Goal: Check status: Check status

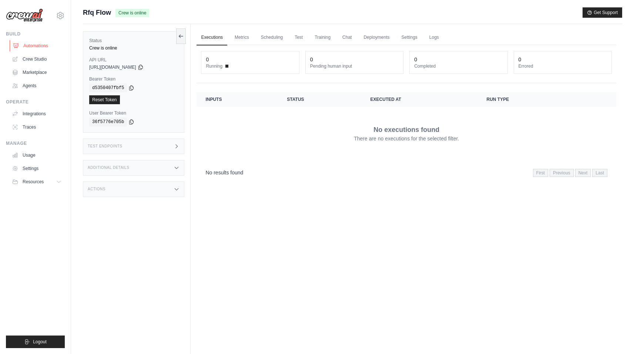
click at [45, 43] on link "Automations" at bounding box center [38, 46] width 56 height 12
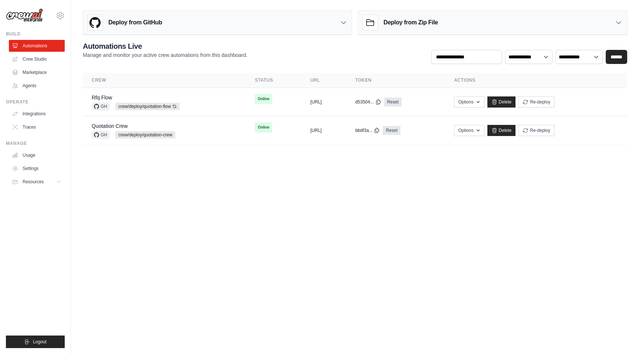
click at [293, 202] on body "jae-hyun.lee@kt.com Settings Build Automations Crew Studio" at bounding box center [319, 177] width 639 height 354
click at [320, 184] on body "jae-hyun.lee@kt.com Settings Build Automations Crew Studio" at bounding box center [319, 177] width 639 height 354
click at [205, 103] on div "Rfq Flow GH crew/deploy/quotation-flow Auto-deploy enabled" at bounding box center [164, 102] width 145 height 16
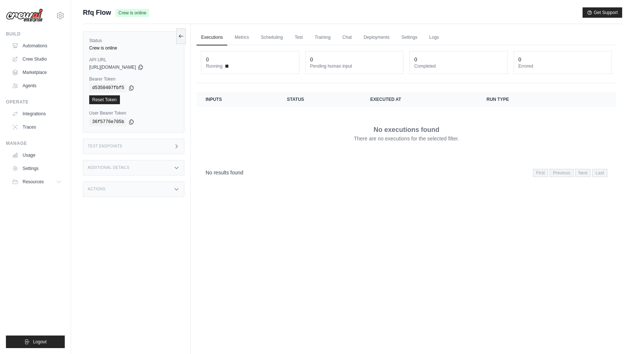
click at [157, 174] on div "Additional Details" at bounding box center [133, 168] width 101 height 16
click at [267, 230] on div "Executions Metrics Scheduling Test Training Chat Deployments Settings Logs 0 Ru…" at bounding box center [405, 201] width 431 height 354
click at [149, 153] on div "Test Endpoints" at bounding box center [133, 147] width 101 height 16
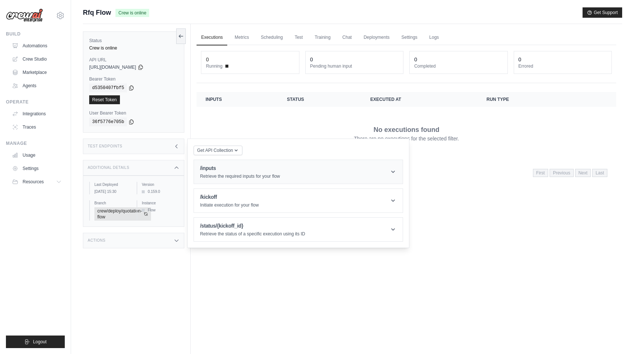
click at [274, 174] on p "Retrieve the required inputs for your flow" at bounding box center [240, 176] width 80 height 6
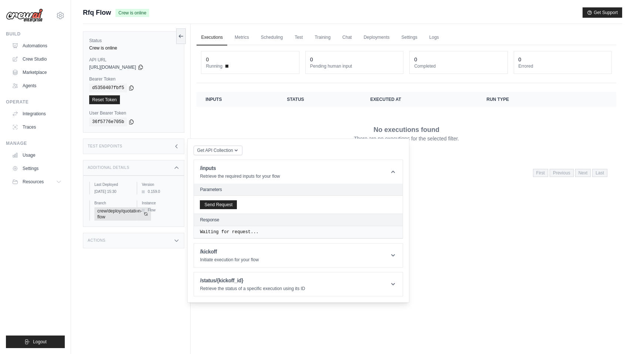
click at [214, 199] on div "Send Request" at bounding box center [298, 205] width 209 height 18
click at [206, 203] on button "Send Request" at bounding box center [218, 204] width 37 height 9
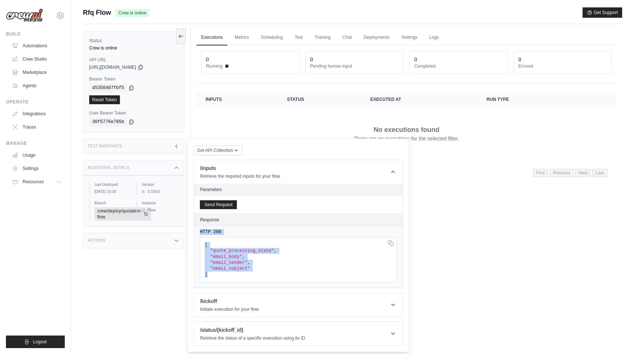
drag, startPoint x: 250, startPoint y: 276, endPoint x: 224, endPoint y: 229, distance: 54.1
click at [224, 229] on div "HTTP 200 [ "quote_processing_state" , "email_body" , "email_sender" , "email_su…" at bounding box center [298, 257] width 209 height 62
click at [261, 260] on pre "[ "quote_processing_state" , "email_body" , "email_sender" , "email_subject" ]" at bounding box center [298, 259] width 197 height 45
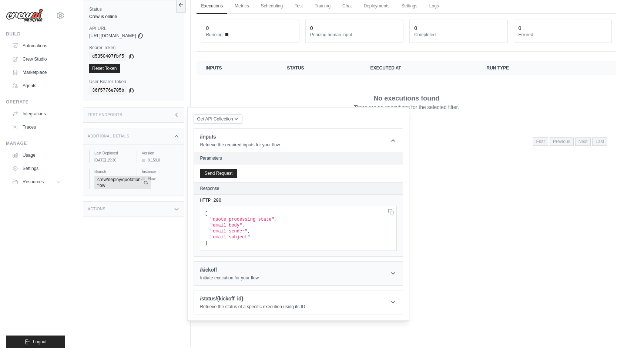
click at [391, 270] on icon at bounding box center [392, 273] width 7 height 7
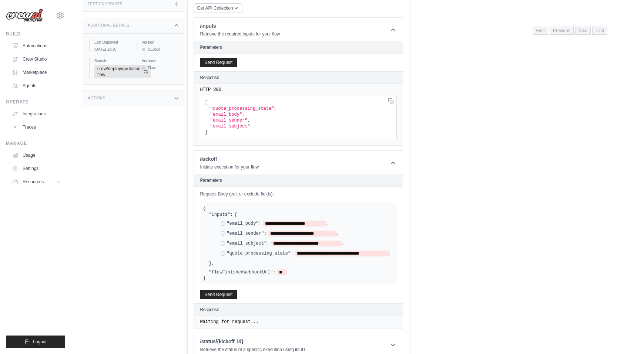
scroll to position [151, 0]
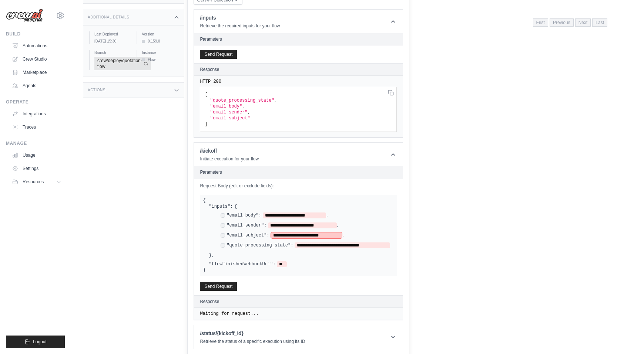
click at [280, 236] on span "**********" at bounding box center [306, 236] width 71 height 6
click at [270, 216] on span "**********" at bounding box center [294, 216] width 63 height 6
paste span
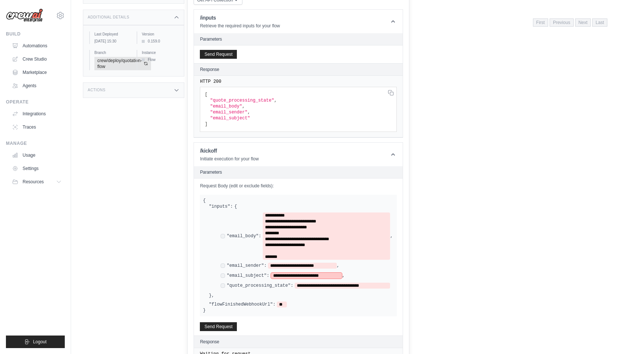
click at [297, 278] on span "**********" at bounding box center [306, 276] width 71 height 6
click at [283, 266] on span "**********" at bounding box center [302, 266] width 68 height 6
paste span
click at [276, 275] on span "**********" at bounding box center [306, 276] width 71 height 6
paste span
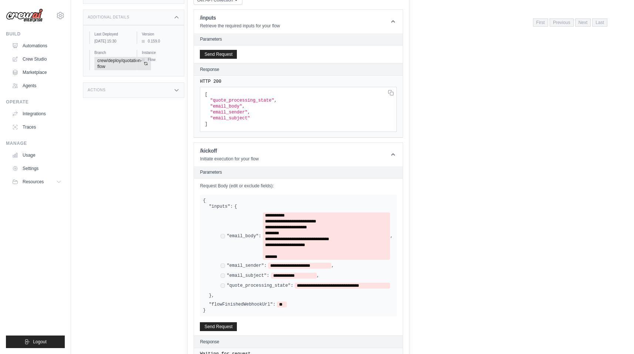
drag, startPoint x: 235, startPoint y: 283, endPoint x: 272, endPoint y: 283, distance: 37.0
click at [272, 283] on label ""quote_processing_state":" at bounding box center [259, 286] width 67 height 6
drag, startPoint x: 283, startPoint y: 285, endPoint x: 257, endPoint y: 285, distance: 26.3
click at [257, 285] on label ""quote_processing_state":" at bounding box center [259, 286] width 67 height 6
click at [328, 286] on span "**********" at bounding box center [341, 286] width 95 height 6
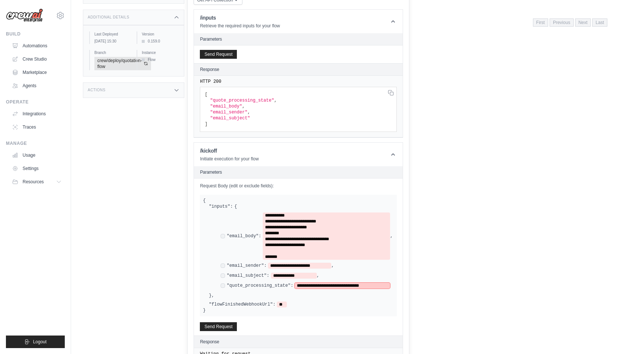
click at [304, 286] on span "**********" at bounding box center [341, 286] width 95 height 6
click at [385, 296] on div "**********" at bounding box center [301, 251] width 185 height 95
click at [291, 302] on div ""flowFinishedWebhookUrl": **" at bounding box center [301, 305] width 185 height 6
click at [206, 324] on button "Send Request" at bounding box center [218, 326] width 37 height 9
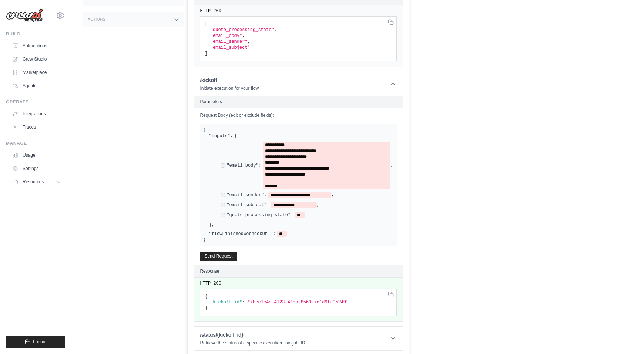
scroll to position [223, 0]
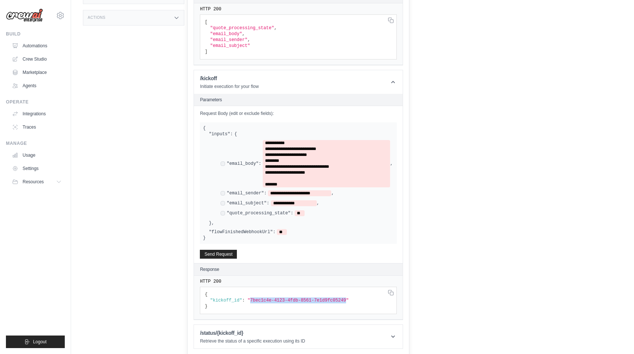
drag, startPoint x: 250, startPoint y: 299, endPoint x: 346, endPoint y: 299, distance: 96.2
click at [242, 37] on span ""7bec1c4e-4123-4fdb-8561-7e1d9fc05249"" at bounding box center [226, 33] width 32 height 5
copy span "7bec1c4e-4123-4fdb-8561-7e1d9fc05249"
click at [323, 319] on article "**********" at bounding box center [297, 195] width 209 height 250
click at [323, 328] on header "/status/{kickoff_id} Retrieve the status of a specific execution using its ID" at bounding box center [298, 337] width 209 height 24
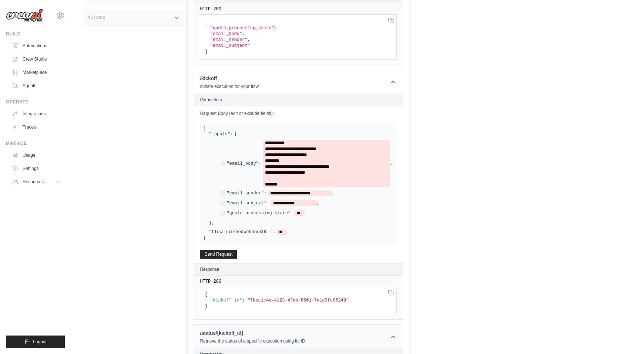
scroll to position [301, 0]
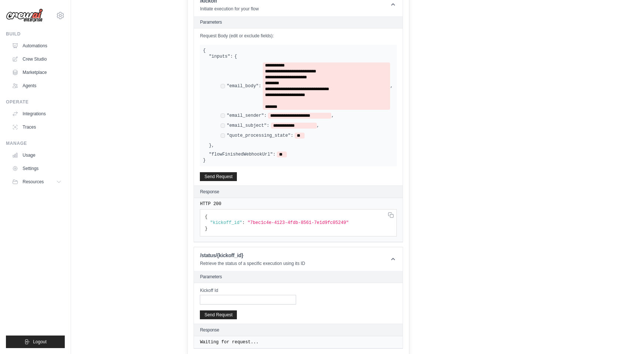
click at [236, 298] on input "Kickoff Id" at bounding box center [248, 300] width 96 height 10
paste input "**********"
type input "**********"
click at [223, 316] on button "Send Request" at bounding box center [218, 314] width 37 height 9
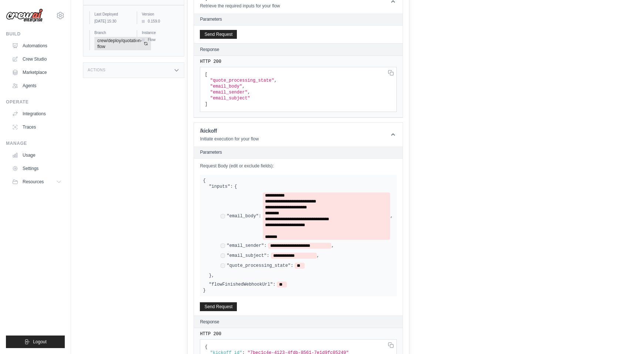
scroll to position [368, 0]
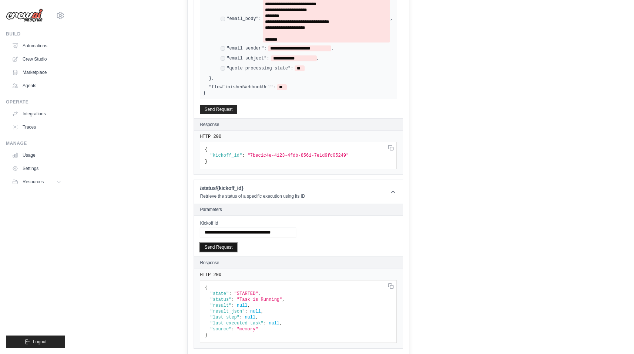
click at [225, 247] on button "Send Request" at bounding box center [218, 247] width 37 height 9
click at [213, 245] on button "Send Request" at bounding box center [218, 247] width 37 height 9
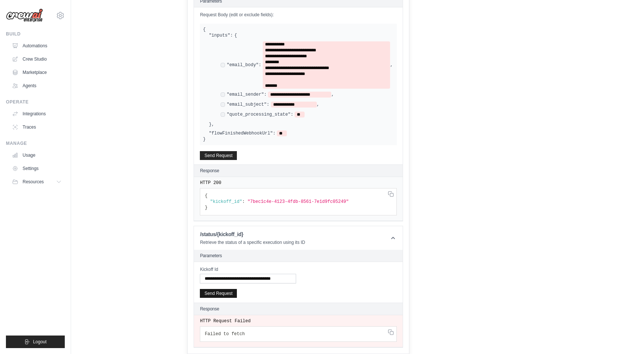
scroll to position [321, 0]
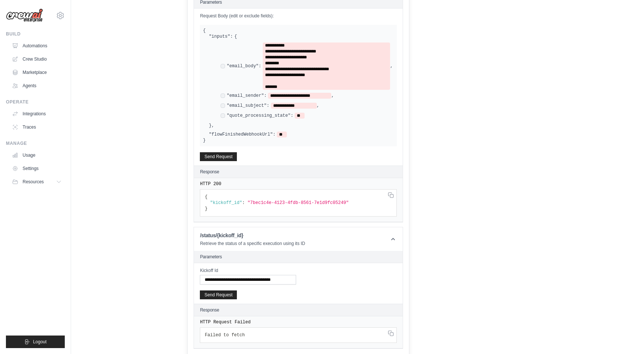
click at [41, 45] on link "Automations" at bounding box center [38, 46] width 56 height 12
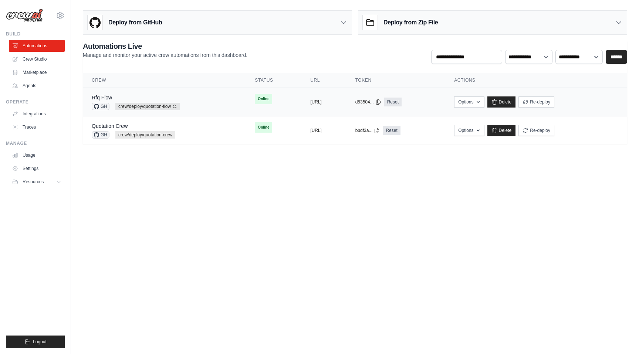
click at [209, 98] on div "Rfq Flow GH crew/deploy/quotation-flow Auto-deploy enabled" at bounding box center [164, 102] width 145 height 16
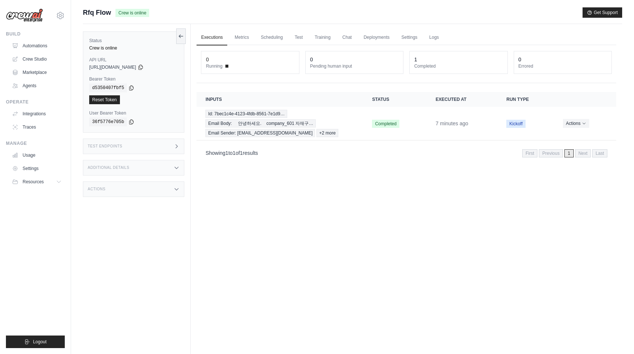
click at [165, 144] on div "Test Endpoints" at bounding box center [133, 147] width 101 height 16
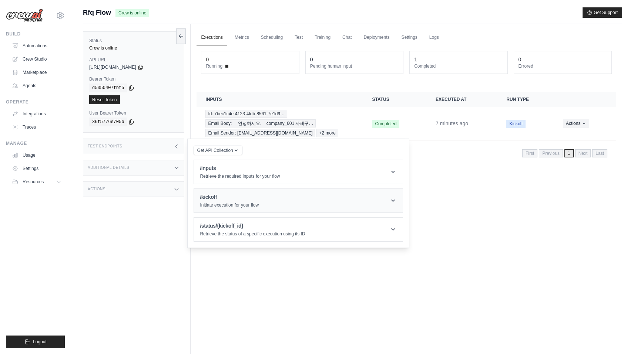
click at [313, 201] on header "/kickoff Initiate execution for your flow" at bounding box center [298, 201] width 209 height 24
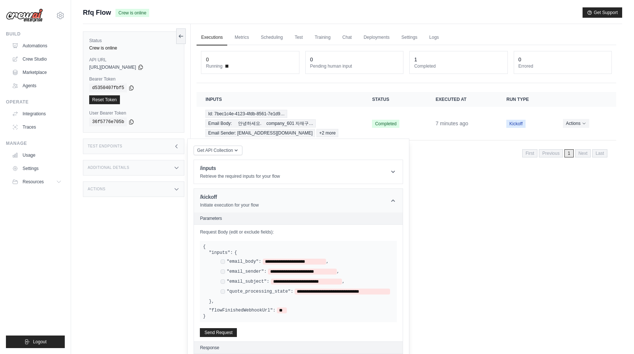
click at [313, 212] on header "/kickoff Initiate execution for your flow" at bounding box center [298, 201] width 209 height 24
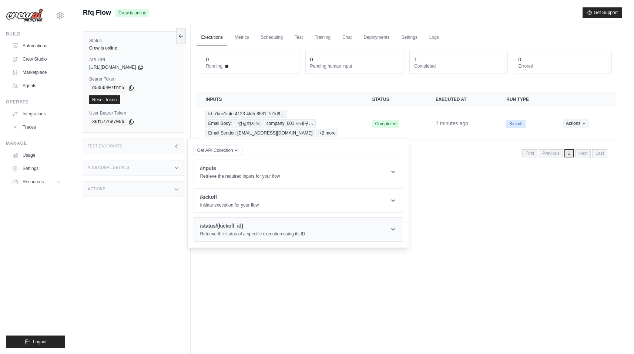
click at [306, 234] on header "/status/{kickoff_id} Retrieve the status of a specific execution using its ID" at bounding box center [298, 230] width 209 height 24
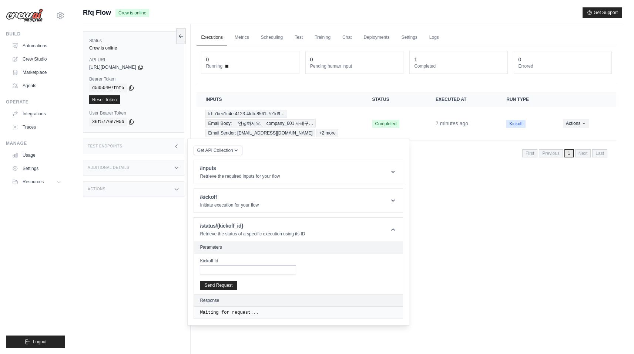
click at [260, 265] on div "Kickoff Id" at bounding box center [248, 266] width 96 height 17
click at [250, 272] on input "Kickoff Id" at bounding box center [248, 271] width 96 height 10
type input "**********"
click at [229, 285] on button "Send Request" at bounding box center [218, 285] width 37 height 9
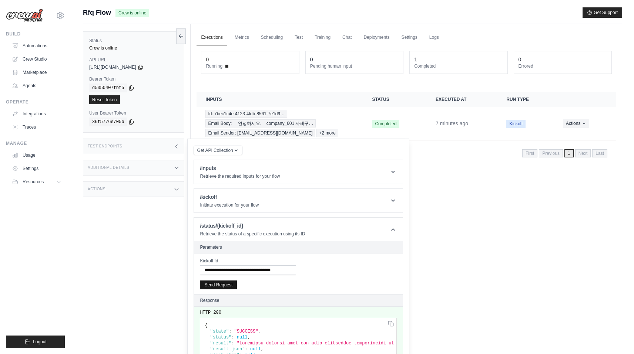
scroll to position [44, 0]
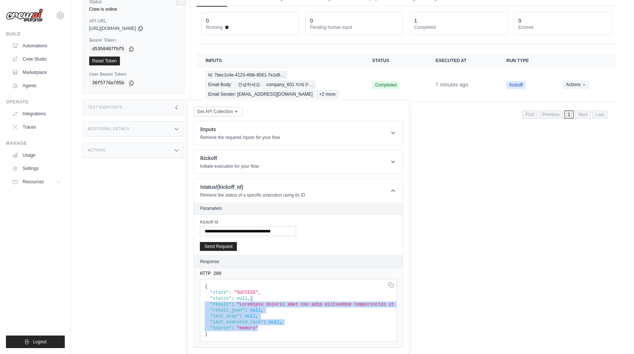
drag, startPoint x: 281, startPoint y: 325, endPoint x: 249, endPoint y: 291, distance: 47.6
click at [249, 291] on pre "{ "state" : "SUCCESS" , "status" : null , "result" : , "result_json" : null , "…" at bounding box center [298, 310] width 197 height 63
click at [143, 283] on div "Status Crew is online API URL copied https://s1-crewai-b31a5e46-cde6-499c-89b4-…" at bounding box center [137, 162] width 108 height 354
click at [179, 128] on div "Additional Details" at bounding box center [133, 129] width 101 height 16
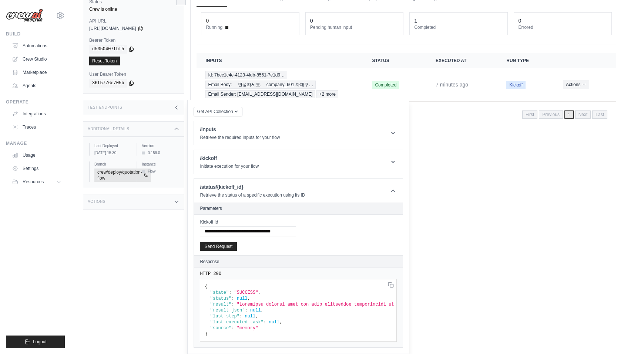
click at [179, 128] on div "Additional Details" at bounding box center [133, 129] width 101 height 16
click at [142, 206] on div "Status Crew is online API URL copied https://s1-crewai-b31a5e46-cde6-499c-89b4-…" at bounding box center [137, 162] width 108 height 354
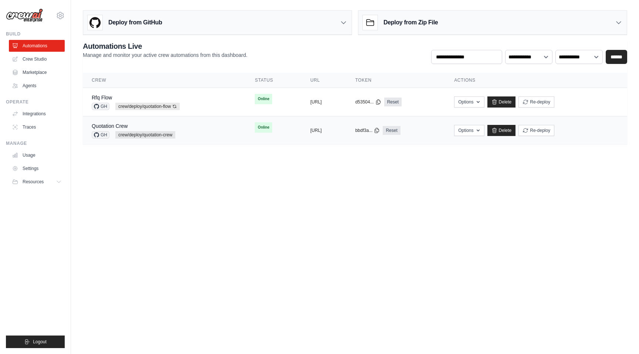
click at [206, 122] on div "Quotation Crew GH crew/deploy/quotation-crew" at bounding box center [164, 130] width 145 height 16
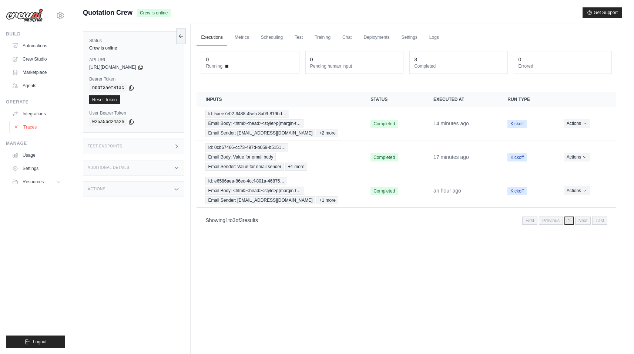
click at [19, 127] on link "Traces" at bounding box center [38, 127] width 56 height 12
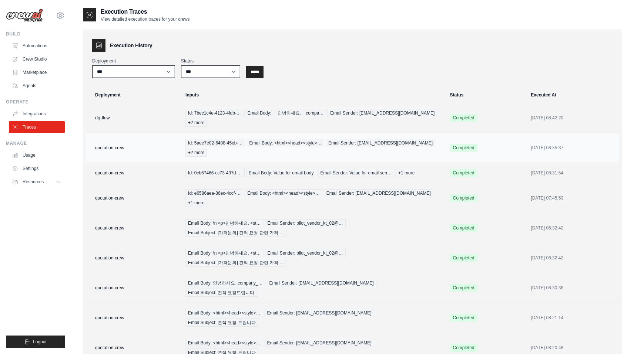
click at [154, 136] on td "quotation-crew" at bounding box center [133, 148] width 95 height 30
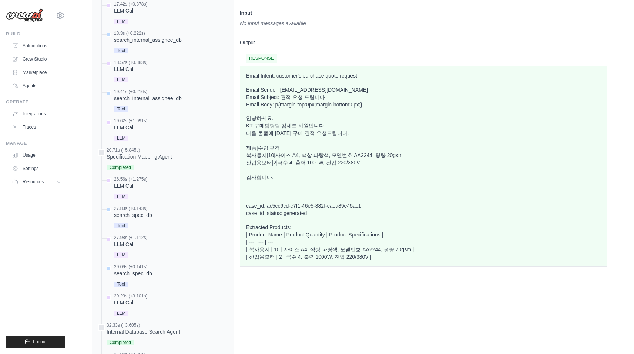
scroll to position [601, 0]
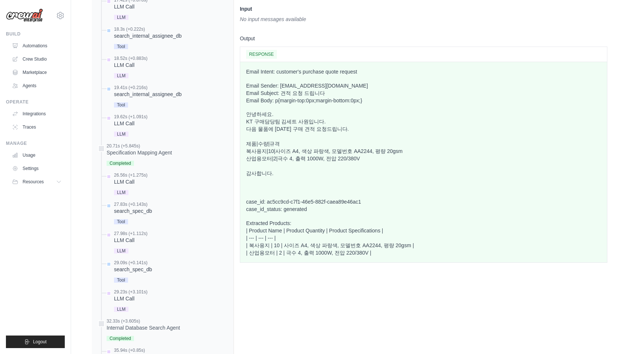
click at [366, 162] on div at bounding box center [423, 165] width 355 height 7
click at [340, 198] on p "case_id: ac5cc9cd-c7f1-46e5-882f-caea89e46ac1 case_id_status: generated" at bounding box center [423, 205] width 355 height 15
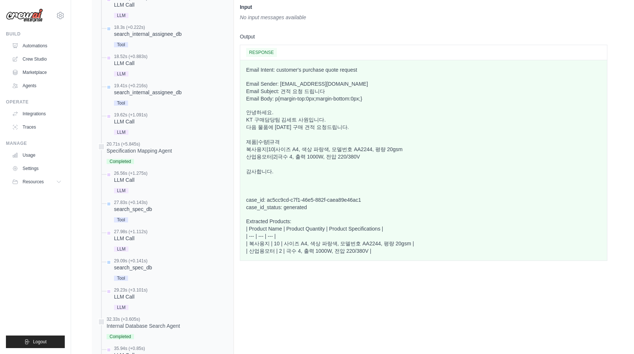
scroll to position [604, 0]
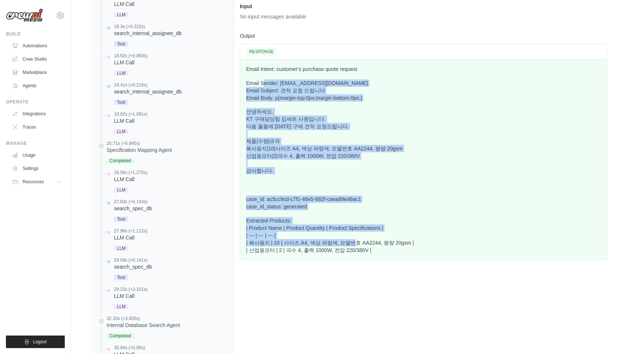
drag, startPoint x: 263, startPoint y: 66, endPoint x: 345, endPoint y: 233, distance: 186.7
click at [345, 233] on div "Email Intent: customer's purchase quote request Email Sender: [EMAIL_ADDRESS][D…" at bounding box center [423, 159] width 355 height 189
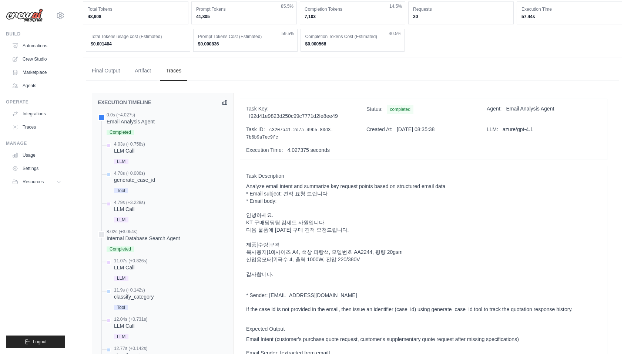
scroll to position [190, 0]
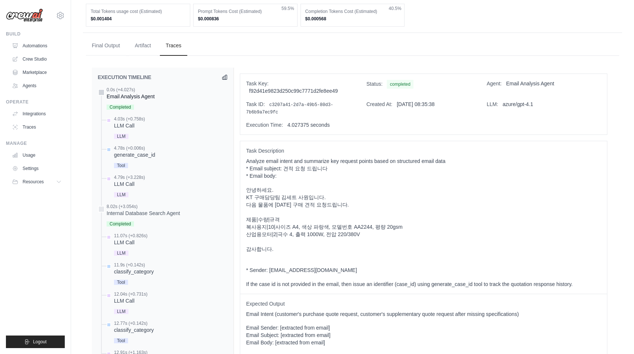
click at [135, 93] on div "Email Analysis Agent" at bounding box center [131, 96] width 48 height 7
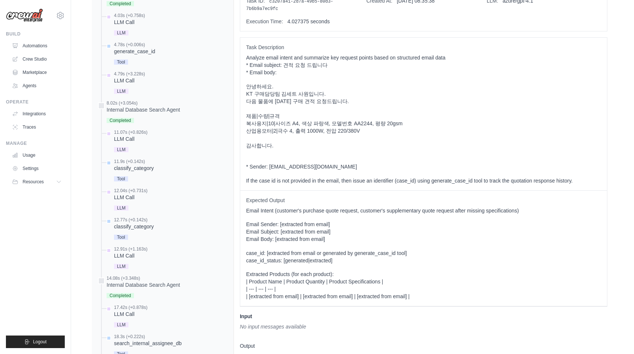
scroll to position [285, 0]
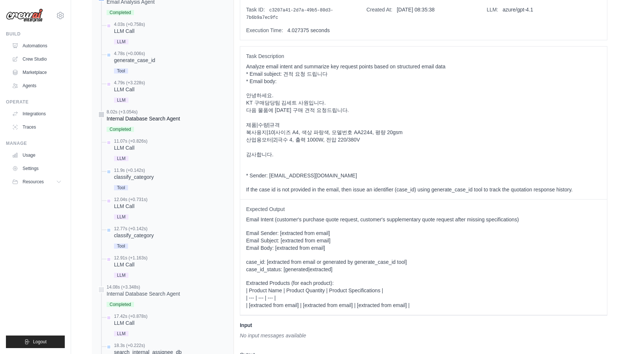
click at [145, 115] on div "Internal Database Search Agent" at bounding box center [143, 118] width 73 height 7
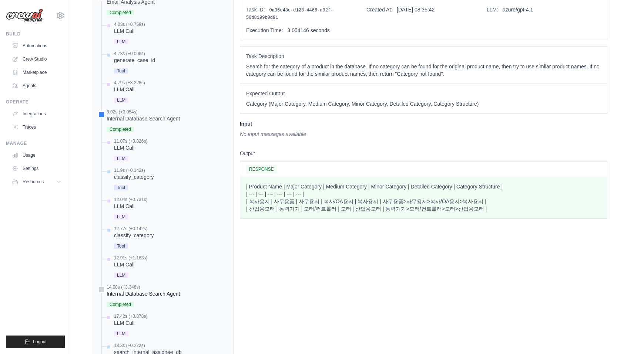
click at [185, 287] on div "14.08s (+3.348s) Internal Database Search Agent" at bounding box center [163, 296] width 130 height 25
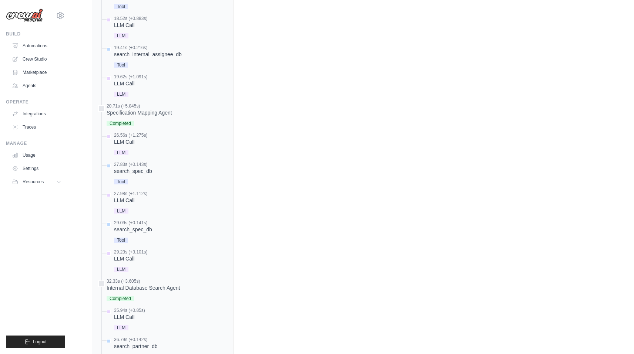
scroll to position [657, 0]
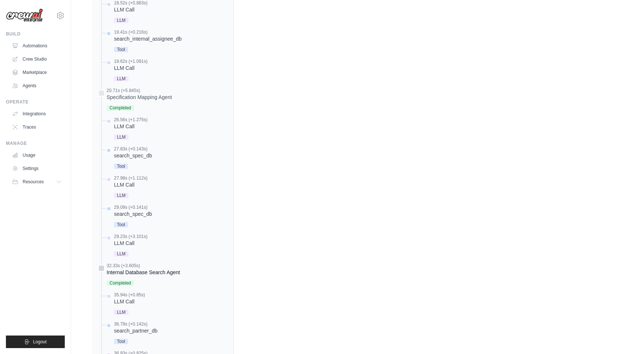
click at [156, 269] on div "Internal Database Search Agent" at bounding box center [143, 272] width 73 height 7
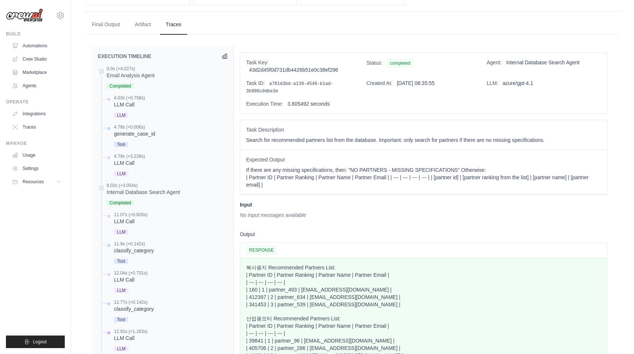
scroll to position [145, 0]
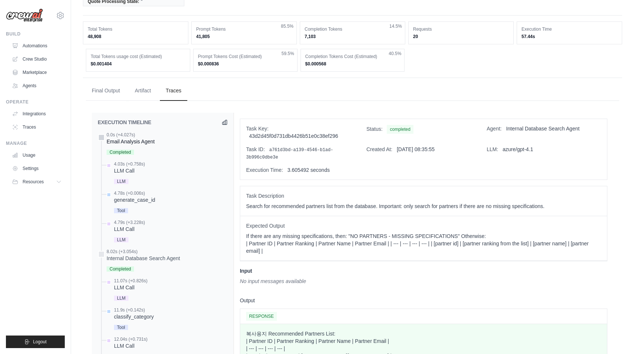
click at [149, 138] on div "Email Analysis Agent" at bounding box center [131, 141] width 48 height 7
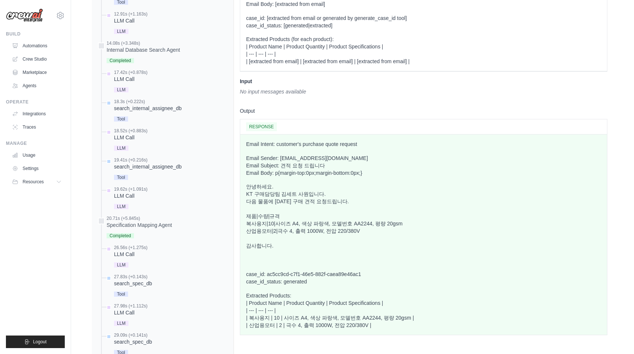
scroll to position [531, 0]
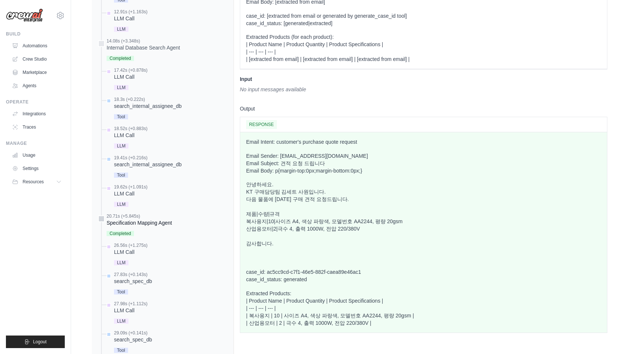
click at [158, 219] on div "Specification Mapping Agent" at bounding box center [139, 222] width 65 height 7
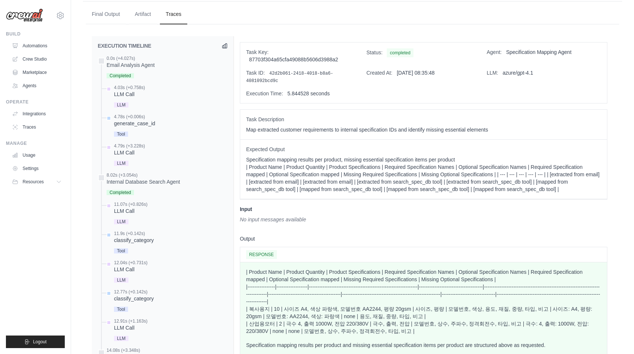
scroll to position [221, 0]
click at [441, 305] on p "| Product Name | Product Quantity | Product Specifications | Required Specifica…" at bounding box center [423, 302] width 355 height 67
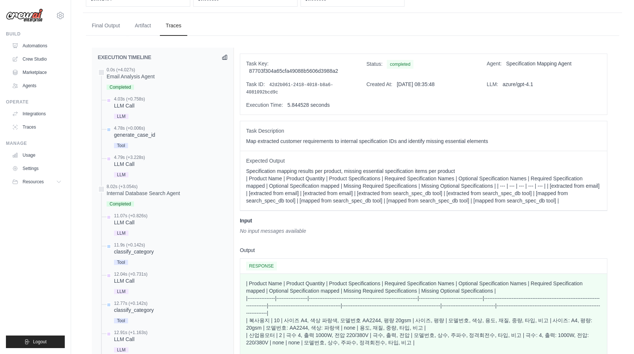
scroll to position [207, 0]
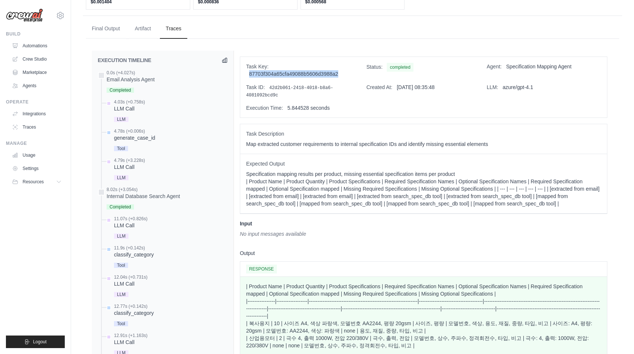
drag, startPoint x: 271, startPoint y: 54, endPoint x: 362, endPoint y: 54, distance: 90.6
click at [362, 57] on div "Task Key: 87703f304a65cfa49088b5606d3988a2 Status: completed Agent: Specificati…" at bounding box center [423, 87] width 367 height 61
copy span "87703f304a65cfa49088b5606d3988a2"
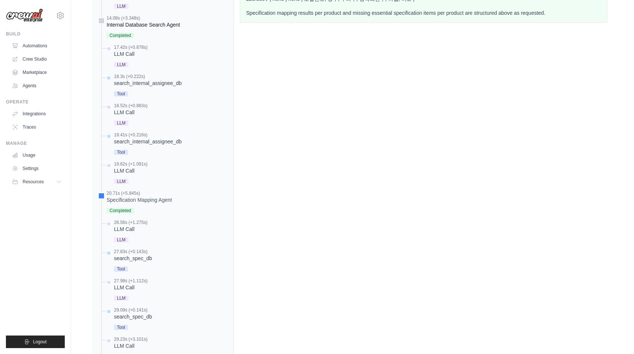
scroll to position [558, 0]
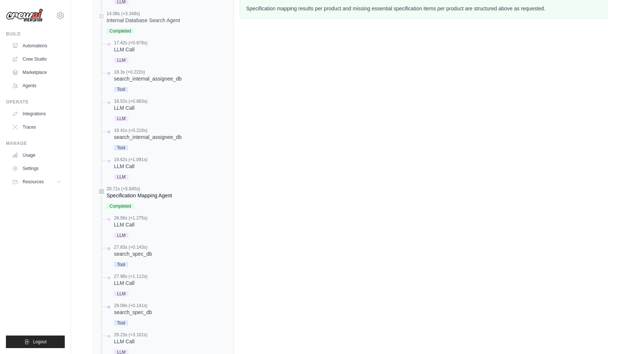
click at [157, 192] on div "Specification Mapping Agent" at bounding box center [139, 195] width 65 height 7
click at [101, 188] on div at bounding box center [101, 191] width 7 height 7
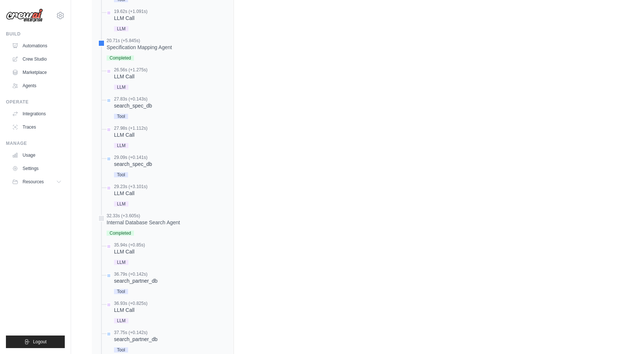
scroll to position [708, 0]
click at [163, 218] on div "Internal Database Search Agent" at bounding box center [143, 221] width 73 height 7
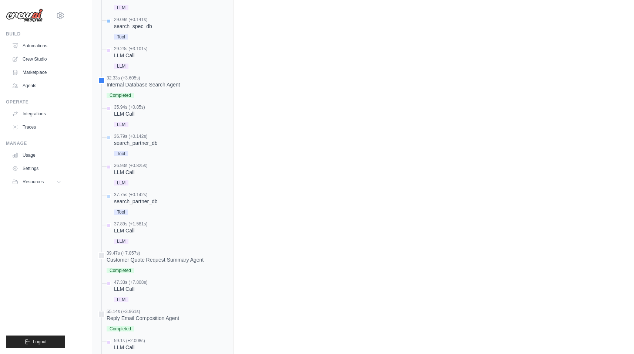
scroll to position [845, 0]
click at [176, 256] on div "Customer Quote Request Summary Agent" at bounding box center [155, 259] width 97 height 7
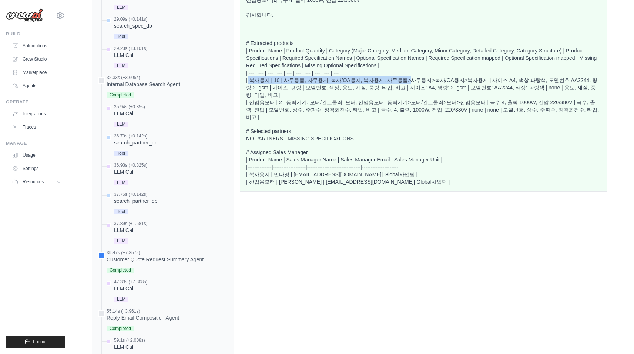
drag, startPoint x: 247, startPoint y: 60, endPoint x: 392, endPoint y: 60, distance: 144.6
click at [392, 60] on p "# Extracted products | Product Name | Product Quantity | Category (Major Catego…" at bounding box center [423, 80] width 355 height 81
click at [397, 61] on p "# Extracted products | Product Name | Product Quantity | Category (Major Catego…" at bounding box center [423, 80] width 355 height 81
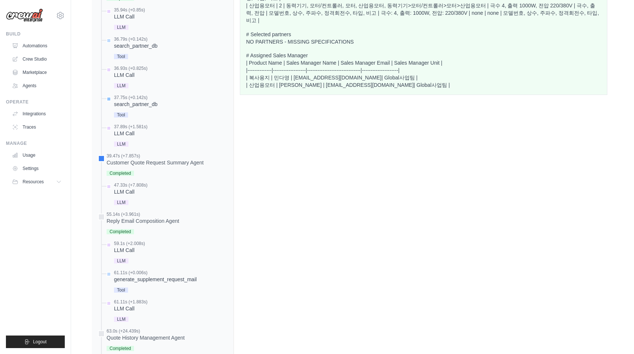
scroll to position [970, 0]
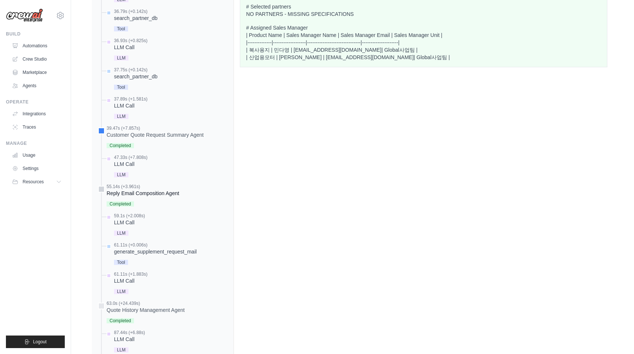
click at [152, 190] on div "Reply Email Composition Agent" at bounding box center [143, 193] width 72 height 7
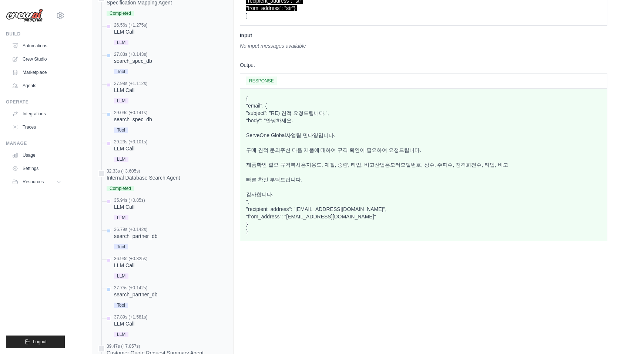
scroll to position [748, 0]
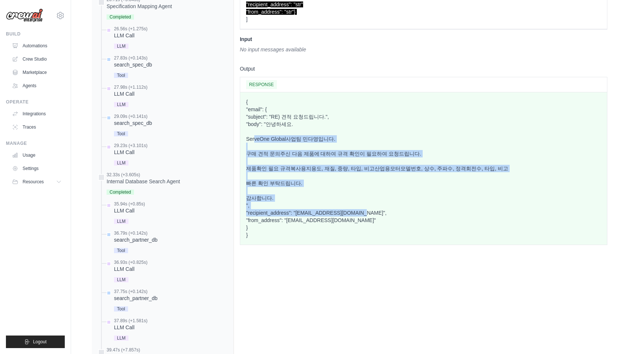
drag, startPoint x: 253, startPoint y: 95, endPoint x: 361, endPoint y: 173, distance: 133.2
click at [361, 173] on p "{ "email": { "subject": "RE) 견적 요청드립니다.", "body": "안녕하세요. ServeOne Global사업팀 민다…" at bounding box center [423, 168] width 355 height 141
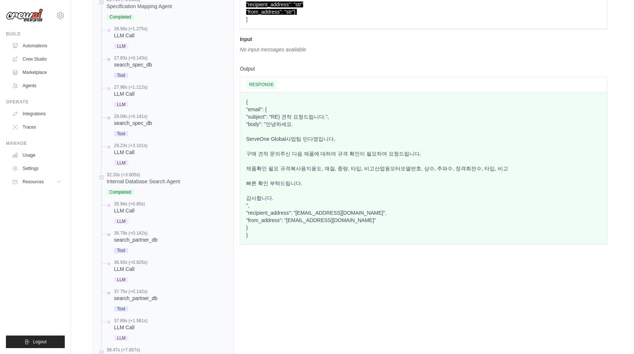
click at [362, 133] on p "{ "email": { "subject": "RE) 견적 요청드립니다.", "body": "안녕하세요. ServeOne Global사업팀 민다…" at bounding box center [423, 168] width 355 height 141
drag, startPoint x: 357, startPoint y: 130, endPoint x: 228, endPoint y: 136, distance: 128.8
click at [228, 136] on div "EXECUTION TIMELINE" at bounding box center [352, 104] width 521 height 1189
click at [328, 154] on p "{ "email": { "subject": "RE) 견적 요청드립니다.", "body": "안녕하세요. ServeOne Global사업팀 민다…" at bounding box center [423, 168] width 355 height 141
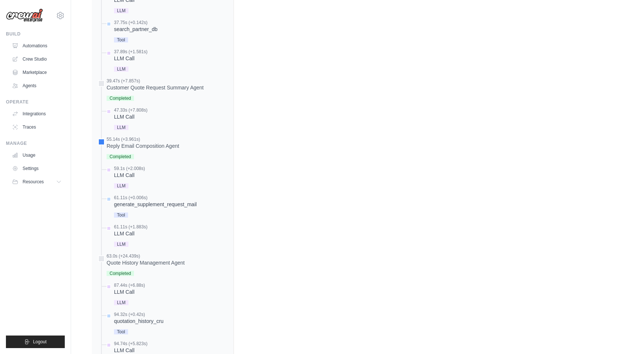
scroll to position [1020, 0]
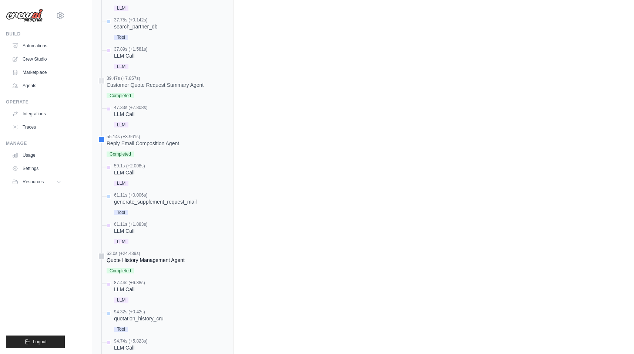
click at [170, 257] on div "Quote History Management Agent" at bounding box center [146, 260] width 78 height 7
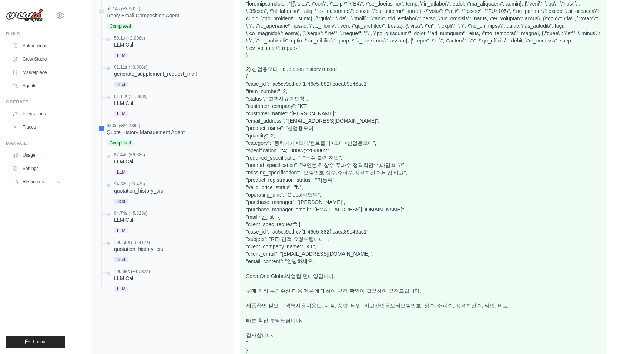
scroll to position [1147, 0]
drag, startPoint x: 268, startPoint y: 37, endPoint x: 290, endPoint y: 36, distance: 21.5
click at [290, 66] on p "2) 산업용모터 - quotation history record { "case_id": "ac5cc9cd-c7f1-46e5-882f-caea8…" at bounding box center [423, 247] width 355 height 362
copy p "ac5cc9cd"
click at [351, 227] on p "2) 산업용모터 - quotation history record { "case_id": "ac5cc9cd-c7f1-46e5-882f-caea8…" at bounding box center [423, 247] width 355 height 362
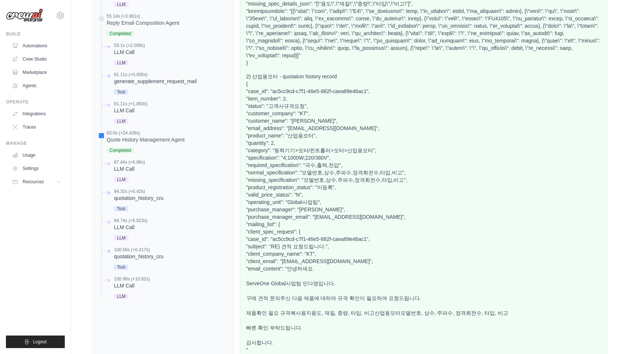
scroll to position [1137, 0]
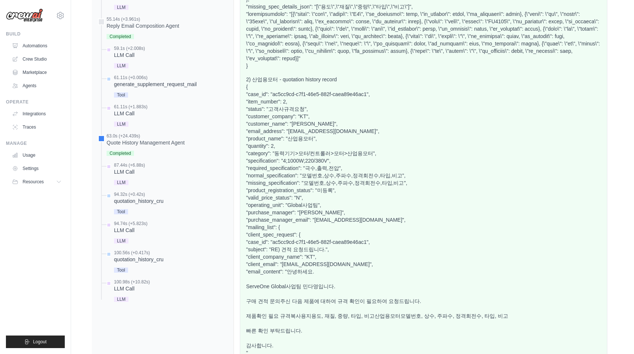
click at [368, 196] on p "2) 산업용모터 - quotation history record { "case_id": "ac5cc9cd-c7f1-46e5-882f-caea8…" at bounding box center [423, 257] width 355 height 362
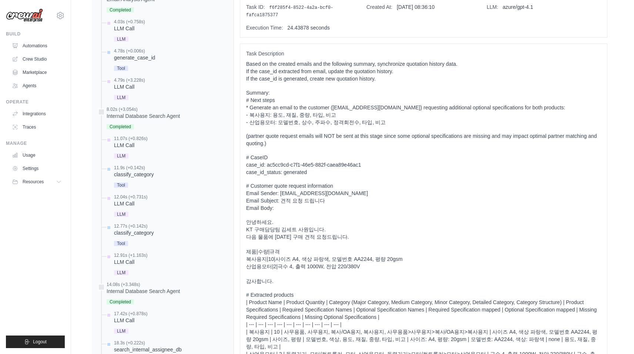
scroll to position [0, 0]
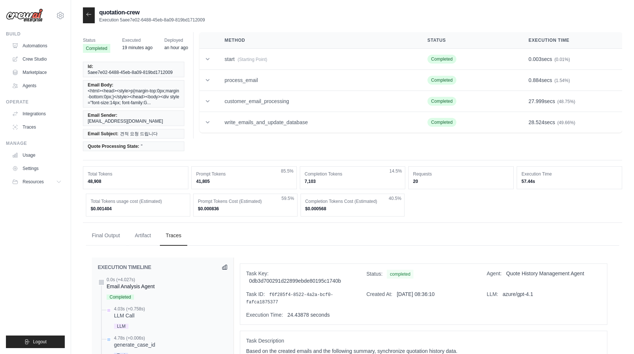
click at [132, 283] on div "Email Analysis Agent" at bounding box center [131, 286] width 48 height 7
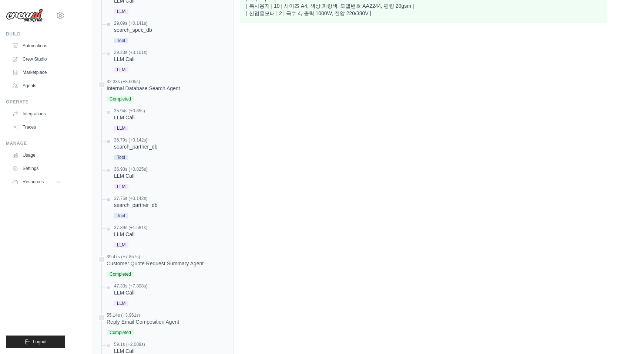
scroll to position [853, 0]
